Goal: Information Seeking & Learning: Find contact information

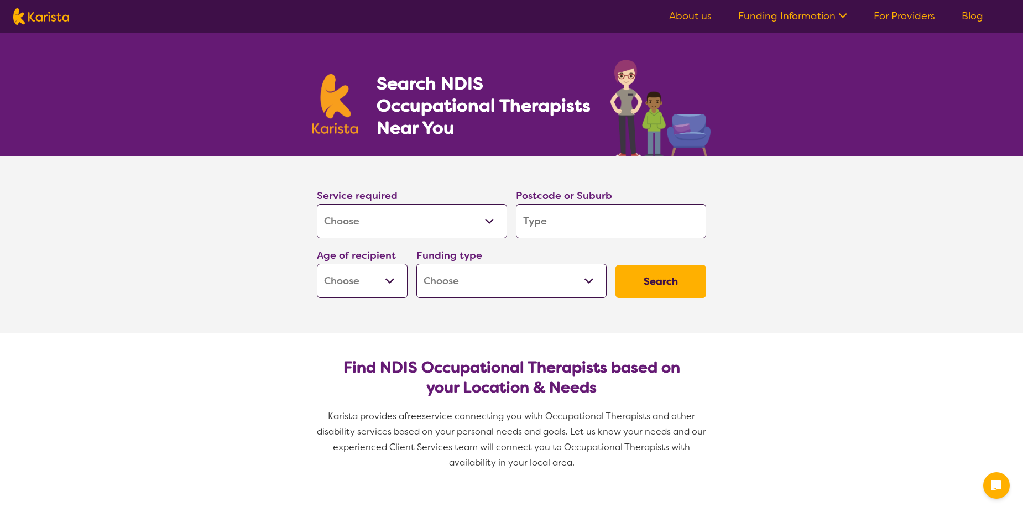
select select "[MEDICAL_DATA]"
click at [449, 216] on select "Allied Health Assistant Assessment ([MEDICAL_DATA] or [MEDICAL_DATA]) Behaviour…" at bounding box center [412, 221] width 190 height 34
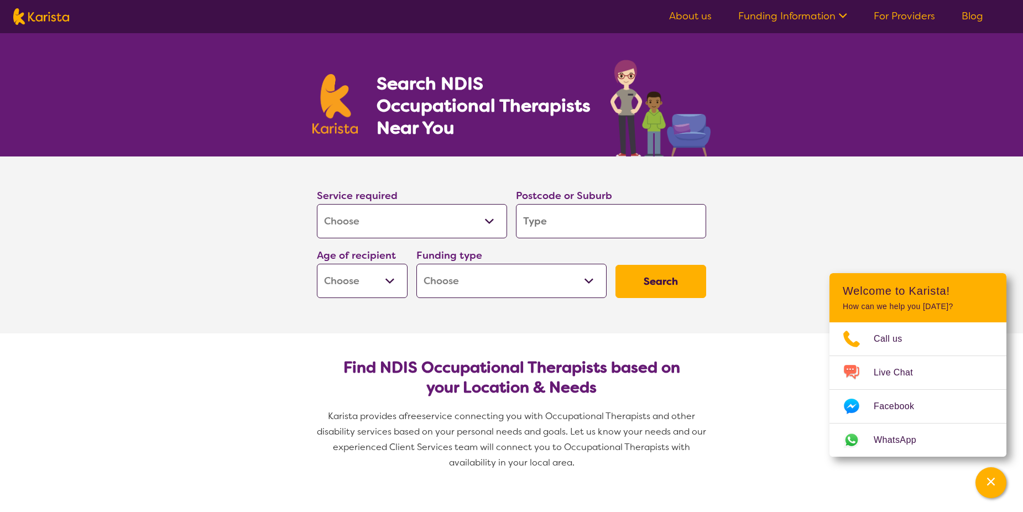
click at [366, 287] on select "Early Childhood - 0 to 9 Child - 10 to 11 Adolescent - 12 to 17 Adult - 18 to 6…" at bounding box center [362, 281] width 91 height 34
select select "AD"
click at [317, 264] on select "Early Childhood - 0 to 9 Child - 10 to 11 Adolescent - 12 to 17 Adult - 18 to 6…" at bounding box center [362, 281] width 91 height 34
select select "AD"
click at [510, 290] on select "Home Care Package (HCP) National Disability Insurance Scheme (NDIS) I don't know" at bounding box center [511, 281] width 190 height 34
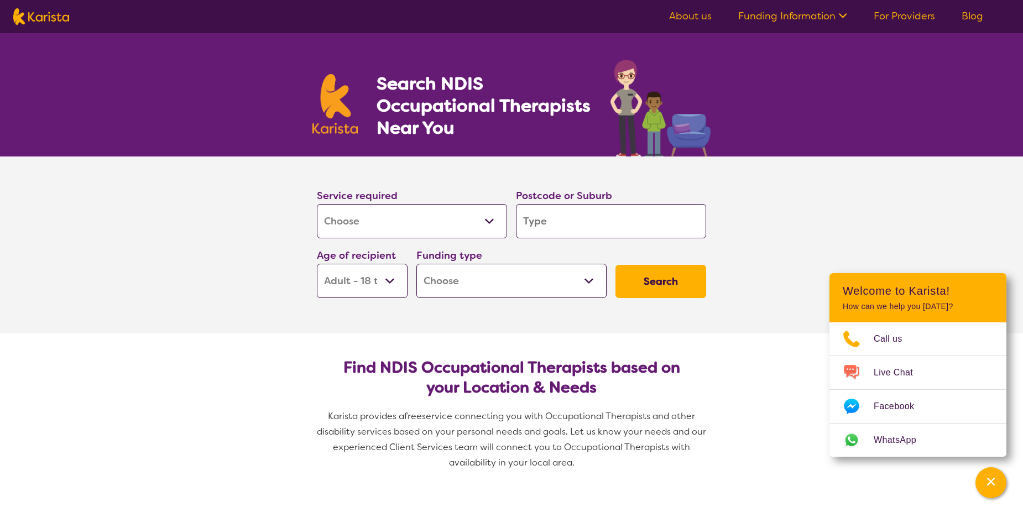
select select "NDIS"
click at [416, 264] on select "Home Care Package (HCP) National Disability Insurance Scheme (NDIS) I don't know" at bounding box center [511, 281] width 190 height 34
select select "NDIS"
click at [657, 278] on button "Search" at bounding box center [660, 281] width 91 height 33
click at [605, 227] on input "search" at bounding box center [611, 221] width 190 height 34
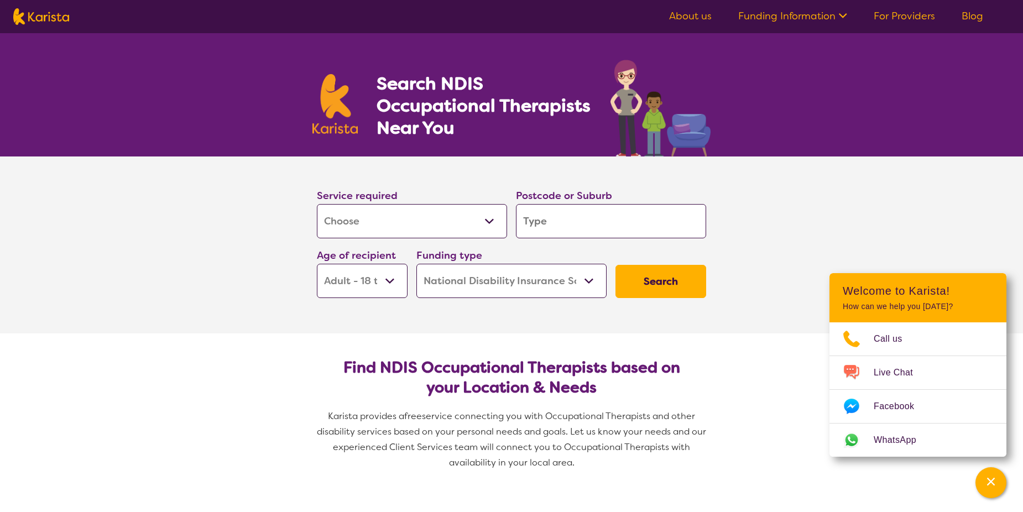
click at [622, 222] on input "search" at bounding box center [611, 221] width 190 height 34
type input "N"
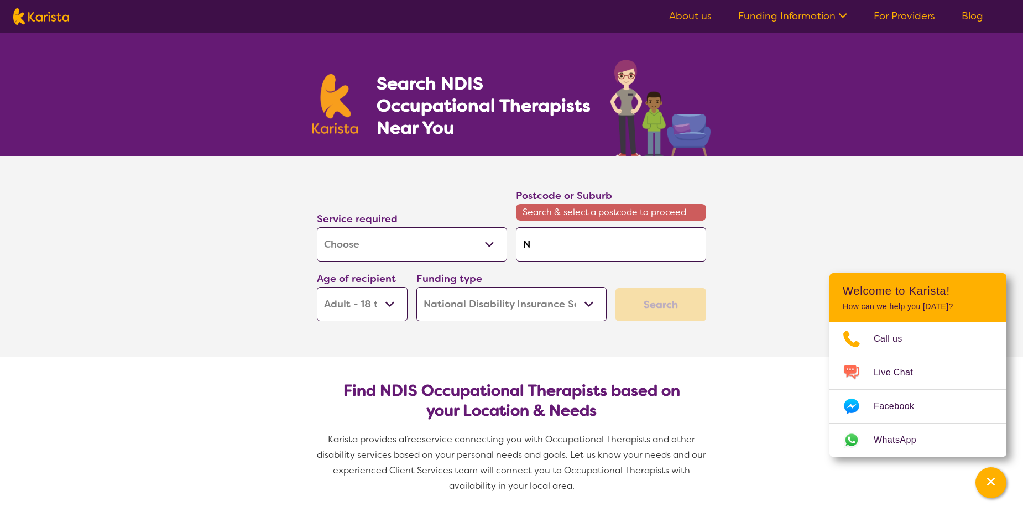
type input "No"
type input "Nor"
type input "Nort"
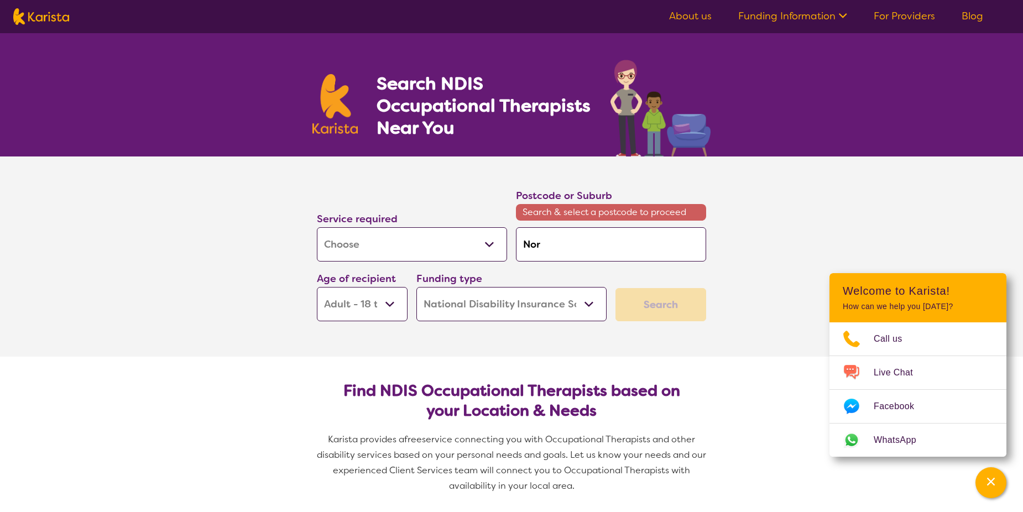
type input "Nort"
type input "North"
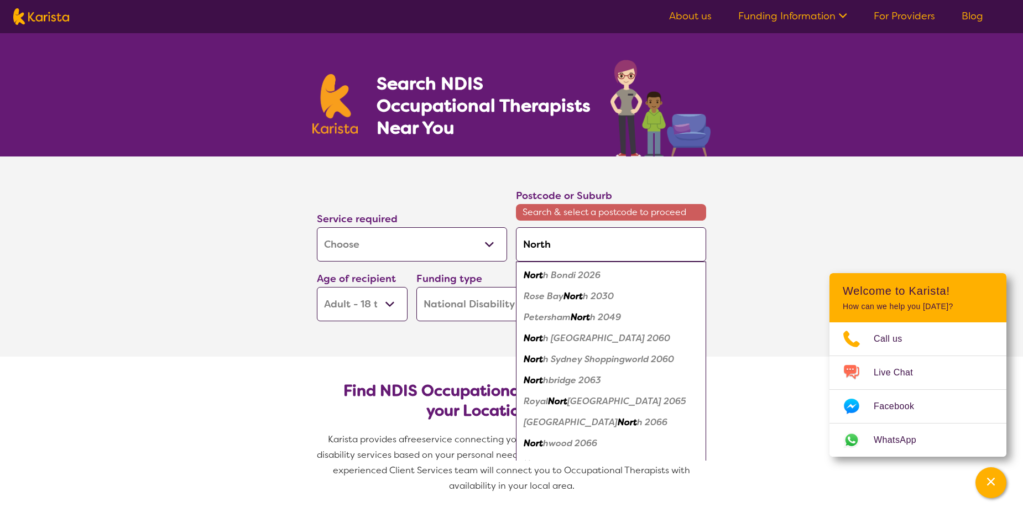
type input "Northf"
type input "Northfi"
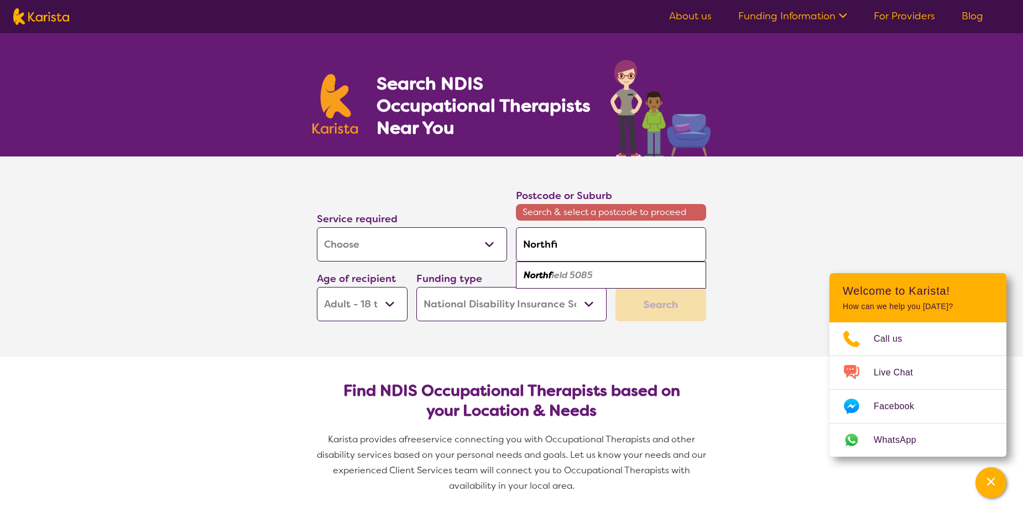
type input "Northfie"
type input "Northfiel"
type input "[GEOGRAPHIC_DATA]"
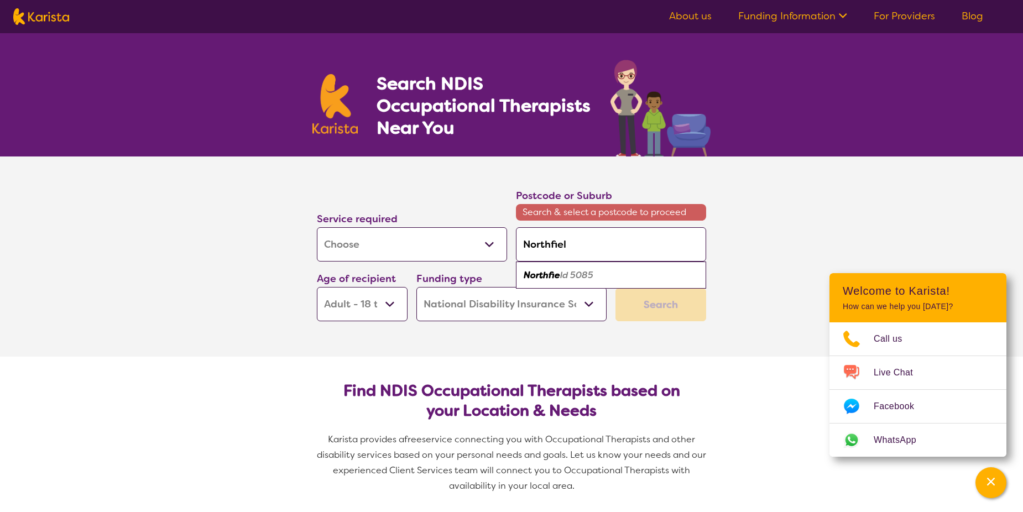
type input "[GEOGRAPHIC_DATA]"
click at [604, 273] on div "Northfield 5085" at bounding box center [610, 275] width 179 height 21
type input "5085"
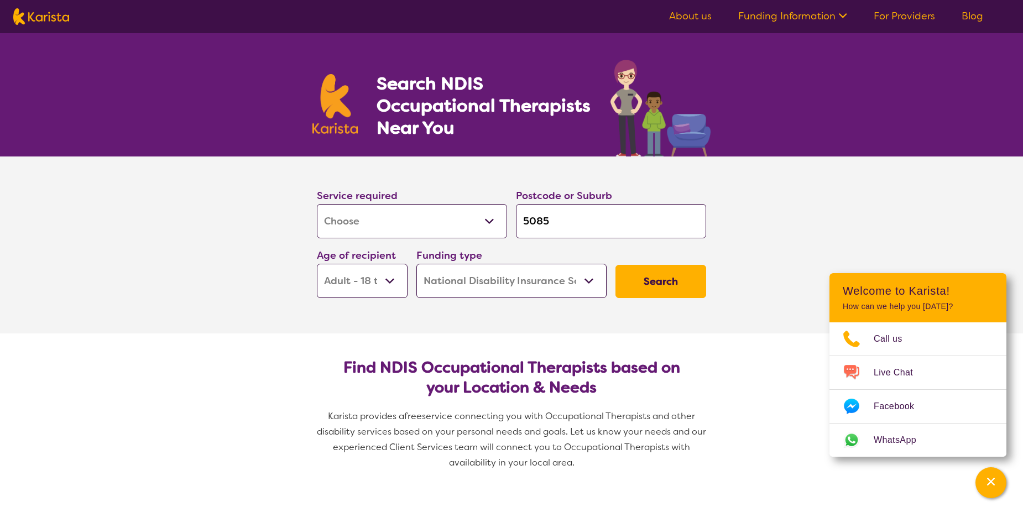
click at [630, 285] on button "Search" at bounding box center [660, 281] width 91 height 33
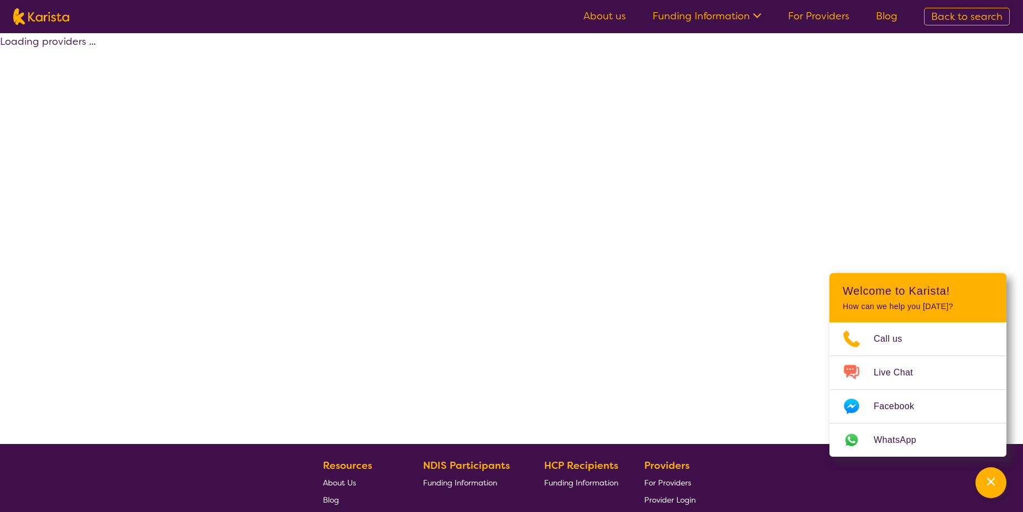
select select "by_score"
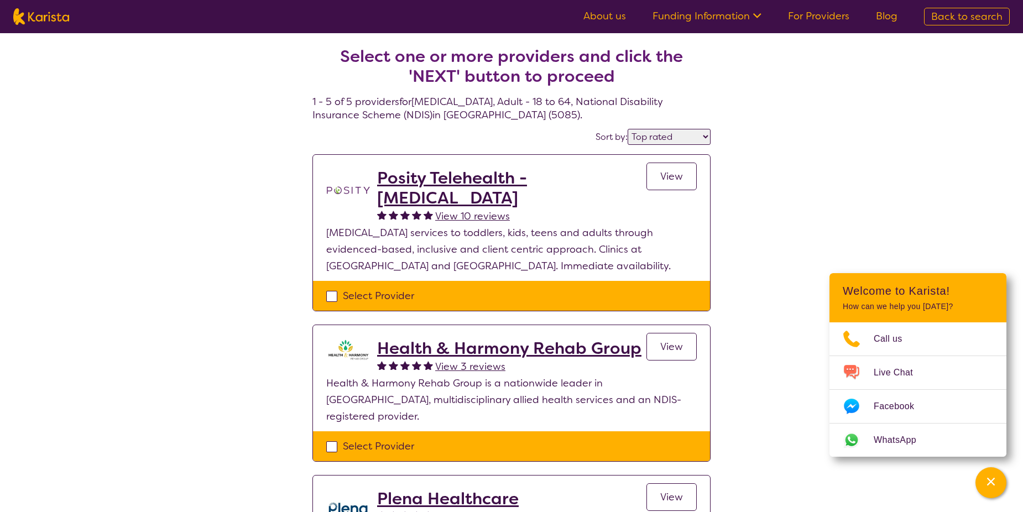
select select "[MEDICAL_DATA]"
select select "AD"
select select "NDIS"
select select "[MEDICAL_DATA]"
select select "AD"
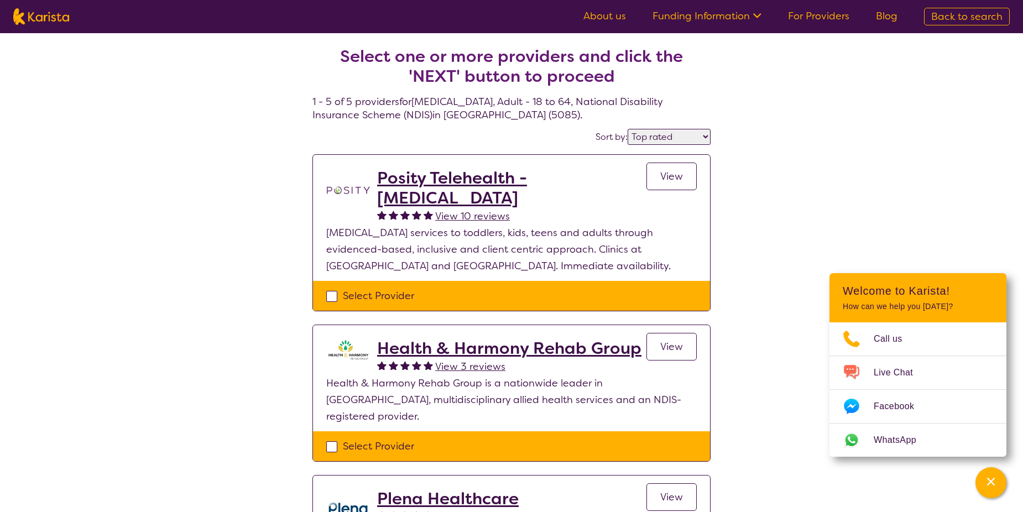
select select "NDIS"
